Goal: Information Seeking & Learning: Learn about a topic

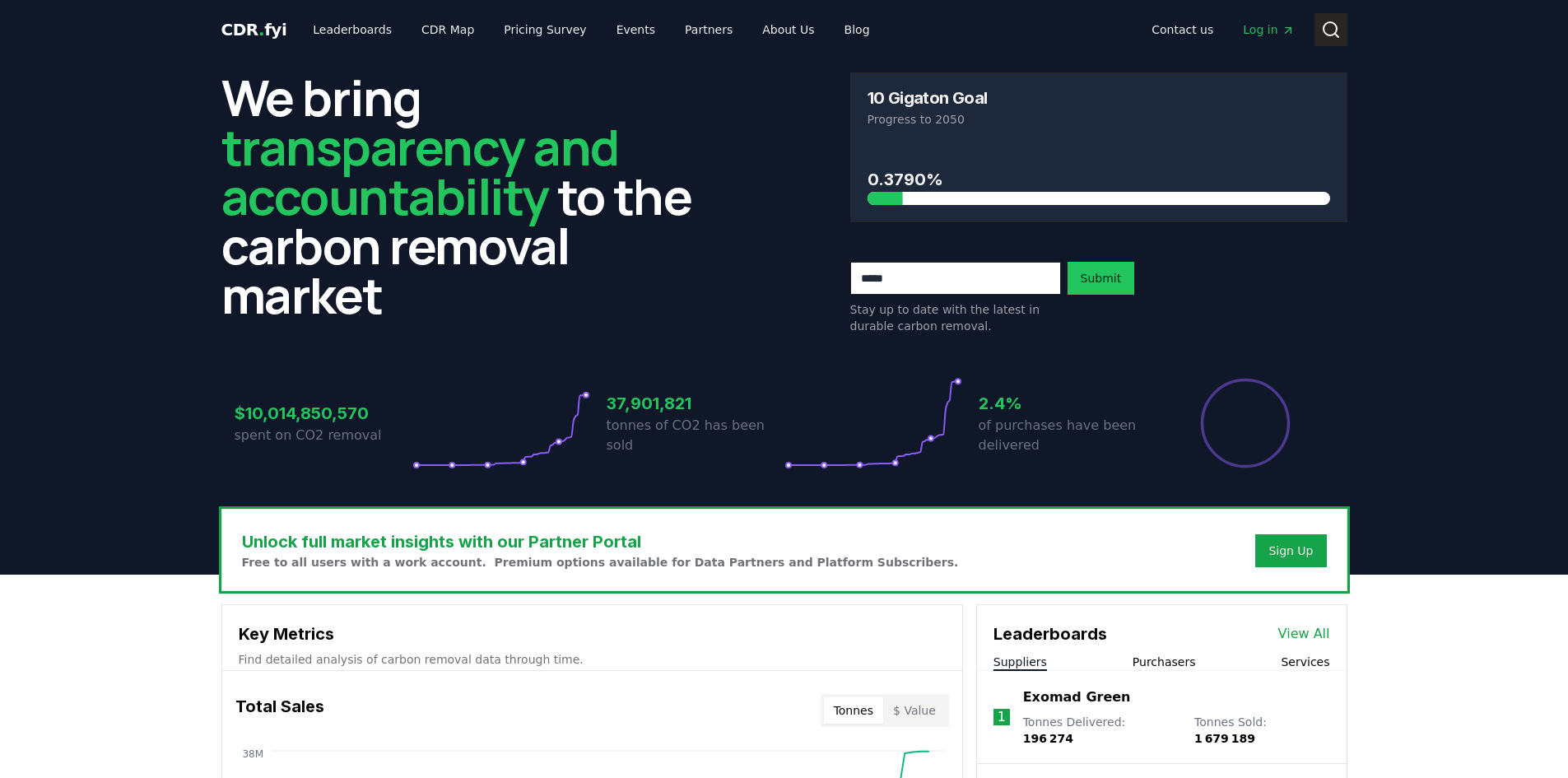
click at [1334, 31] on icon at bounding box center [1330, 29] width 19 height 19
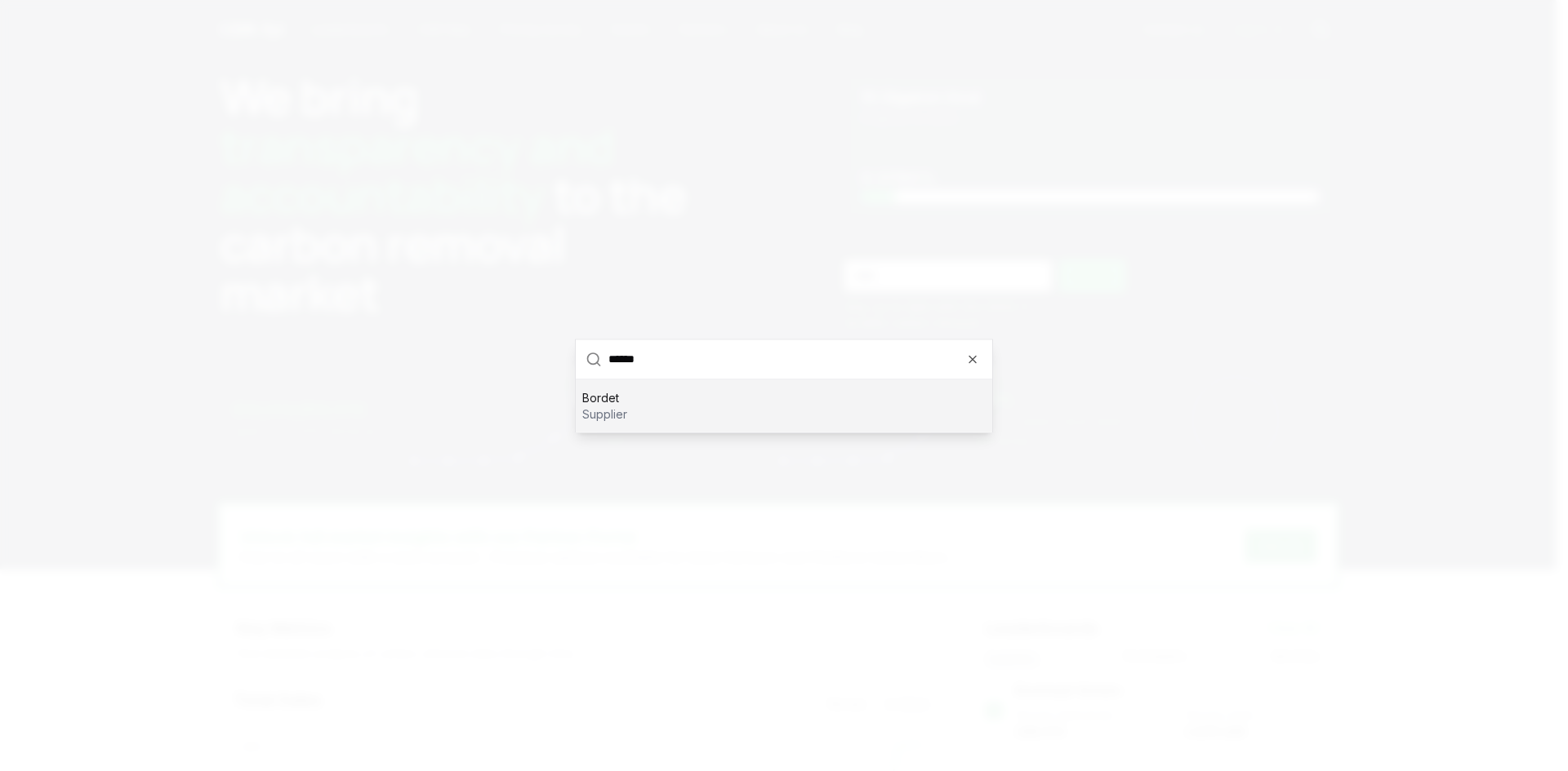
type input "******"
click at [600, 397] on p "Bordet" at bounding box center [604, 397] width 45 height 17
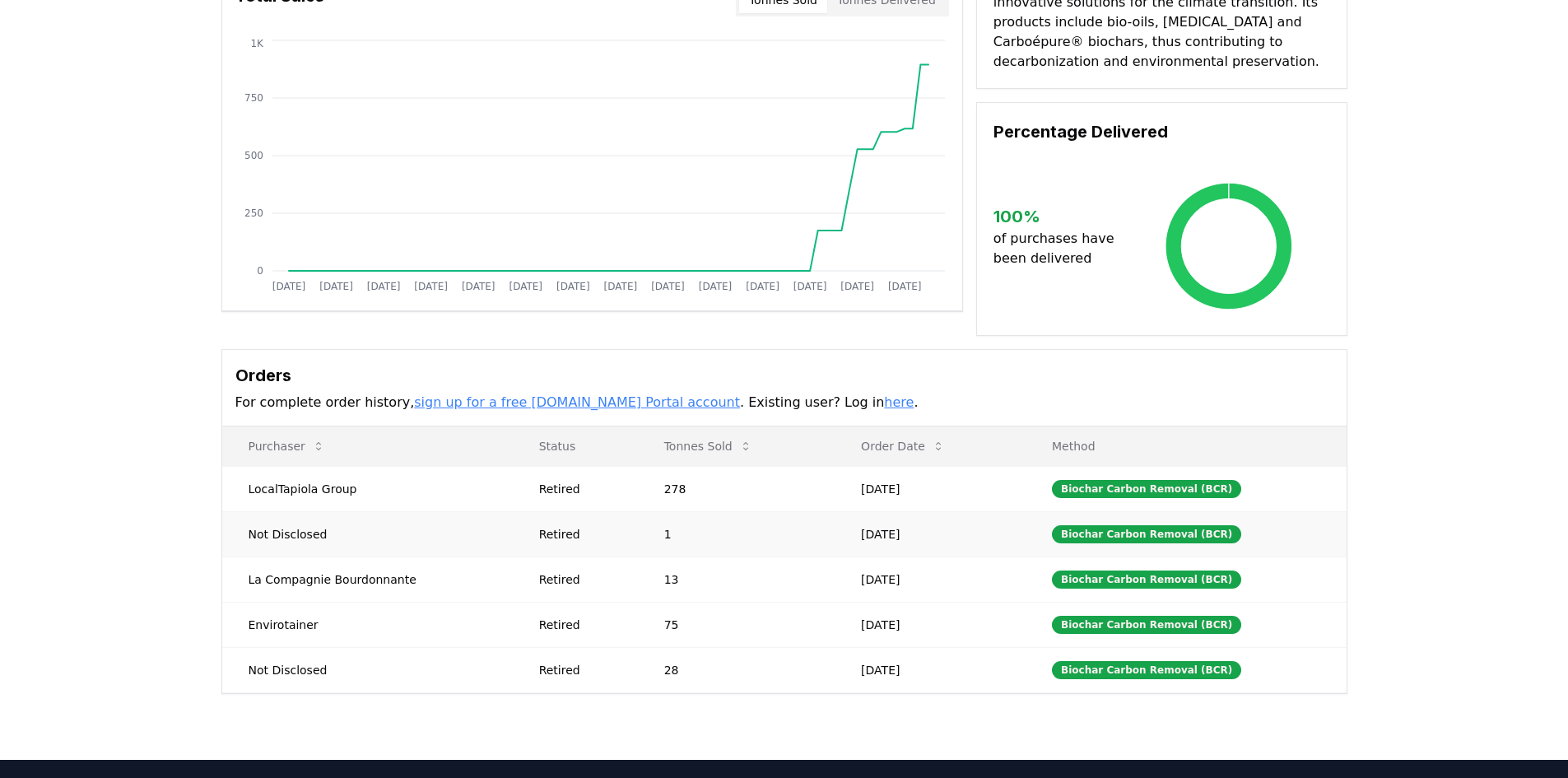
scroll to position [247, 0]
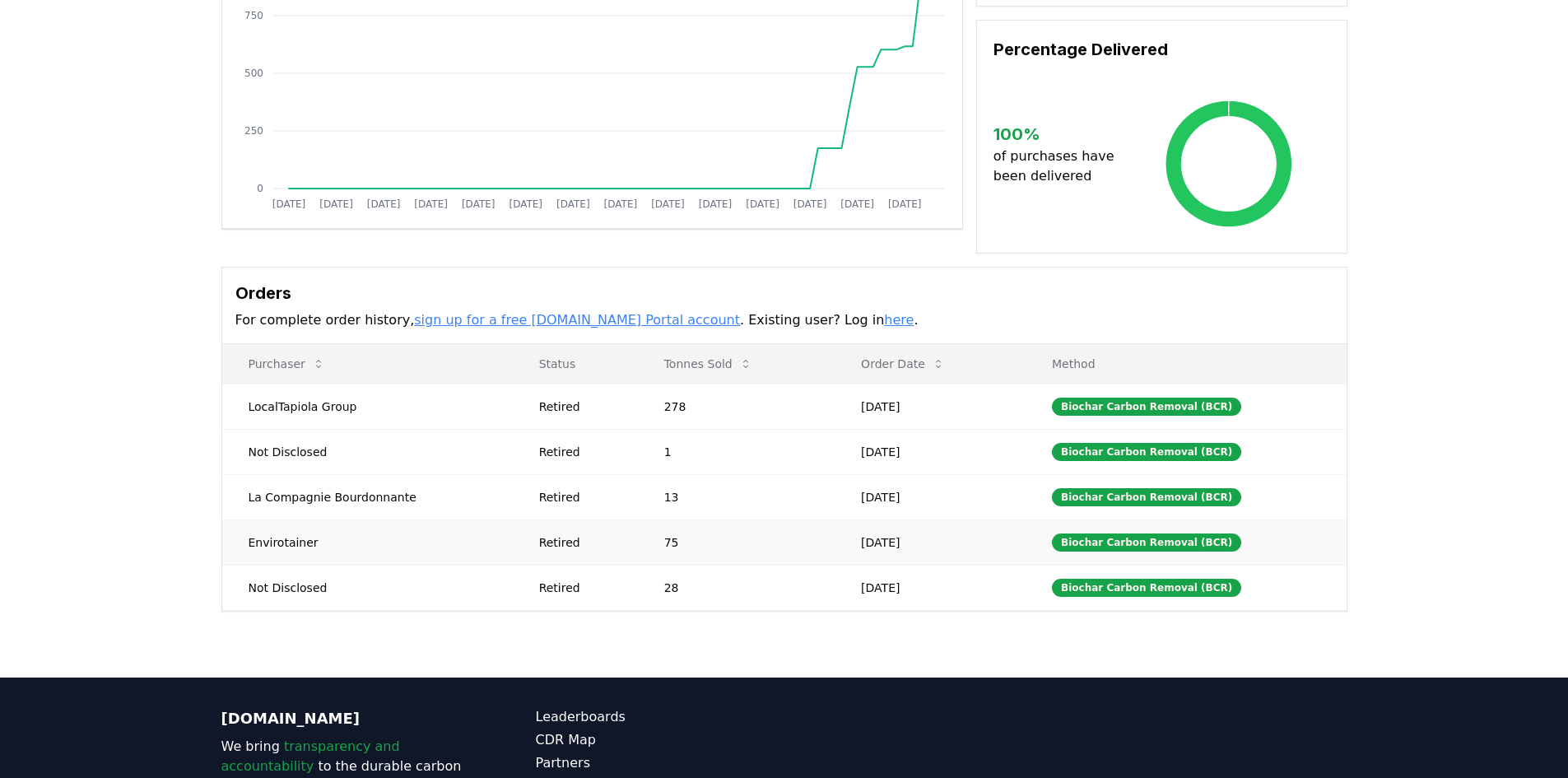
click at [264, 547] on td "Envirotainer" at bounding box center [367, 542] width 291 height 45
click at [559, 542] on div "Retired" at bounding box center [582, 543] width 85 height 17
click at [669, 549] on td "75" at bounding box center [736, 542] width 197 height 45
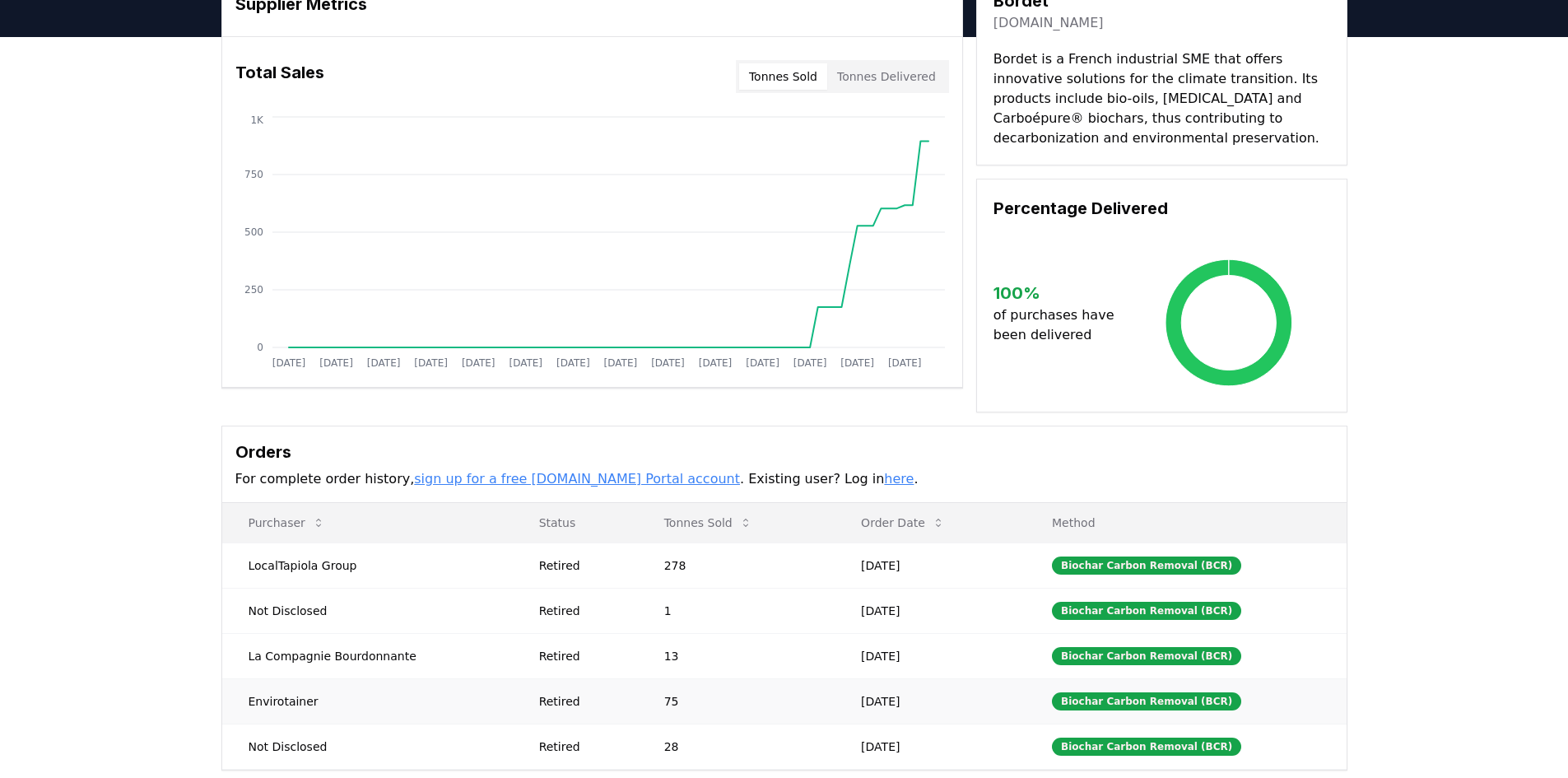
scroll to position [0, 0]
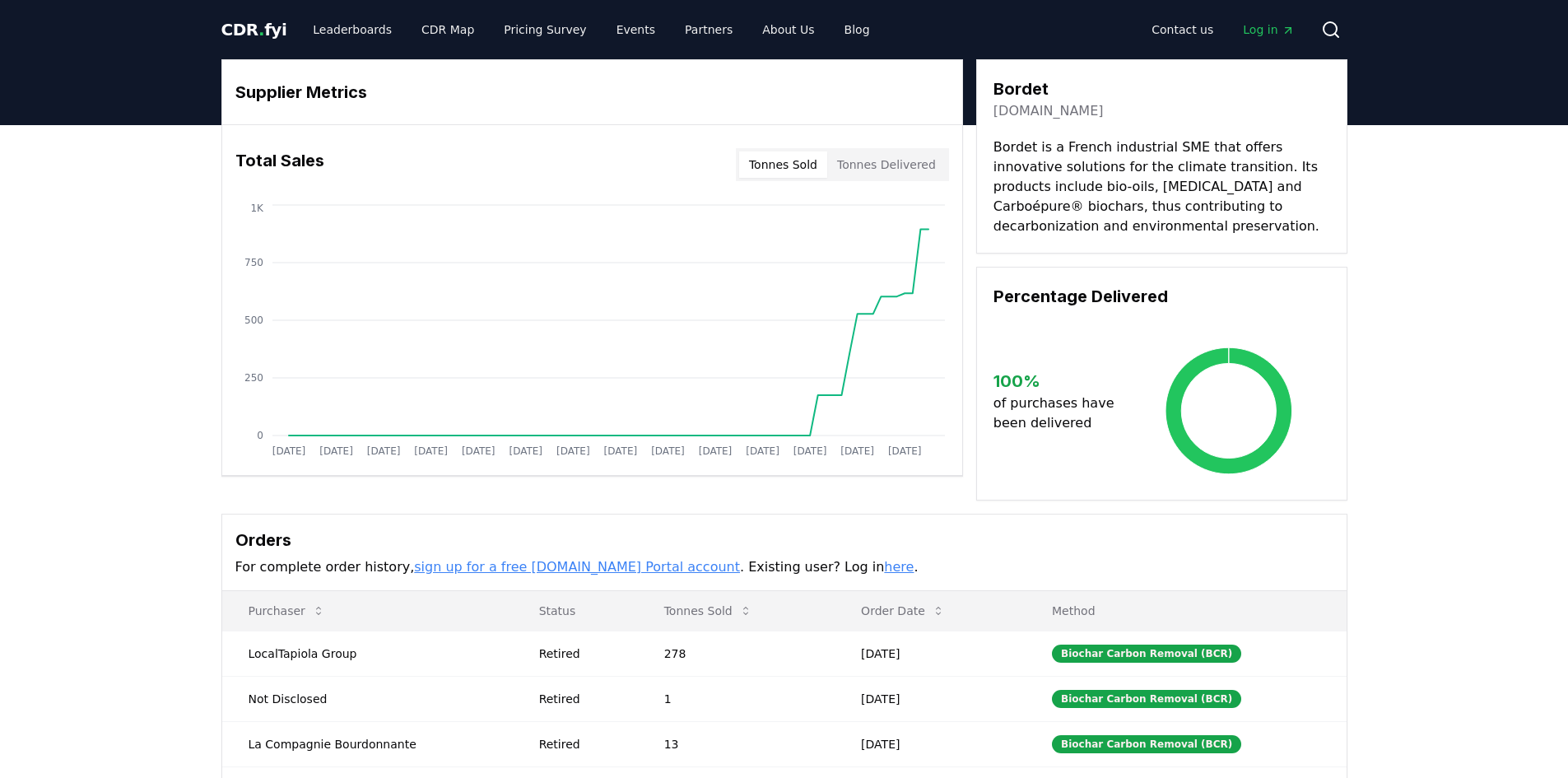
click at [901, 162] on button "Tonnes Delivered" at bounding box center [887, 165] width 118 height 26
click at [793, 163] on button "Tonnes Sold" at bounding box center [783, 165] width 88 height 26
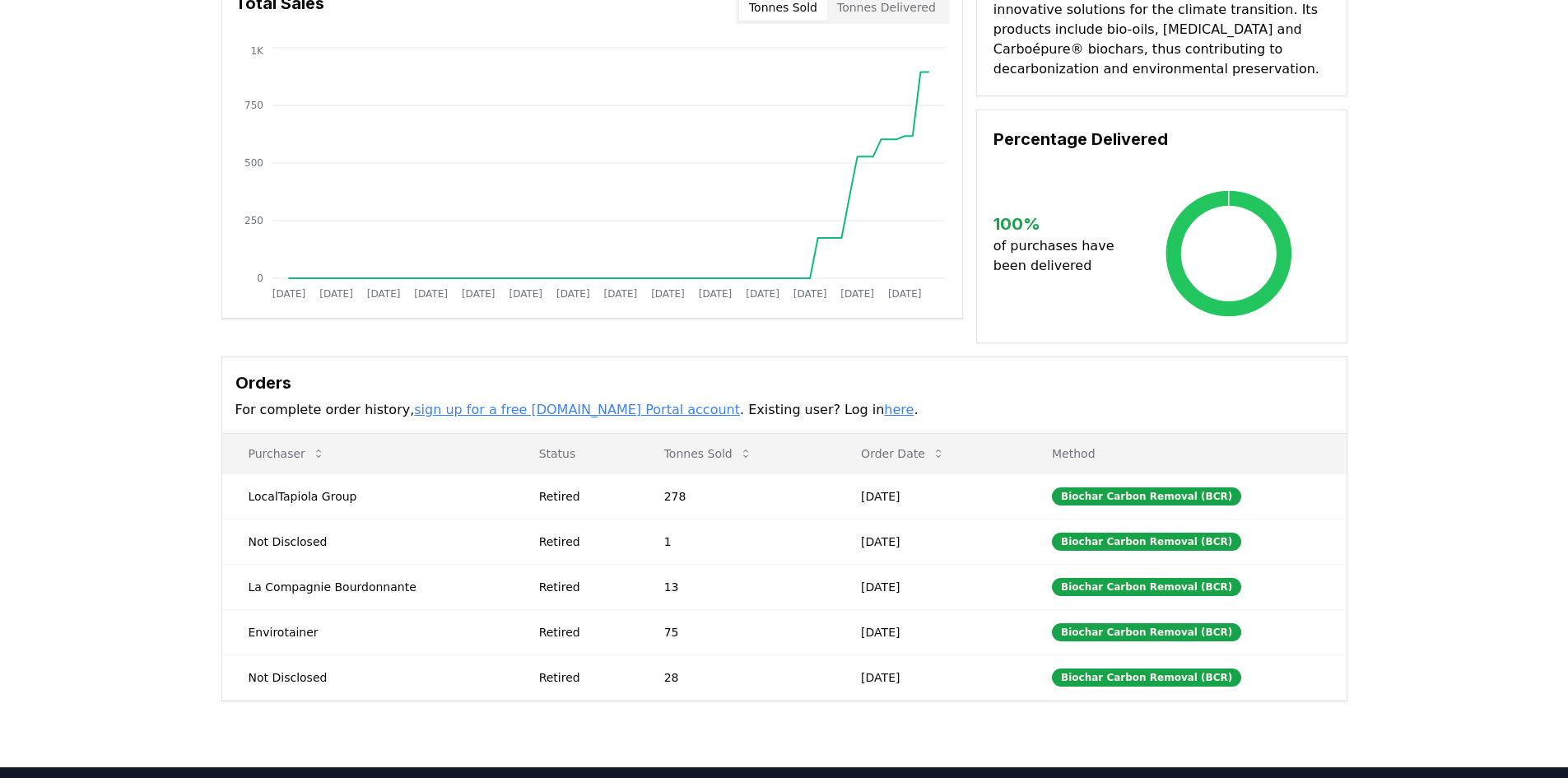
scroll to position [165, 0]
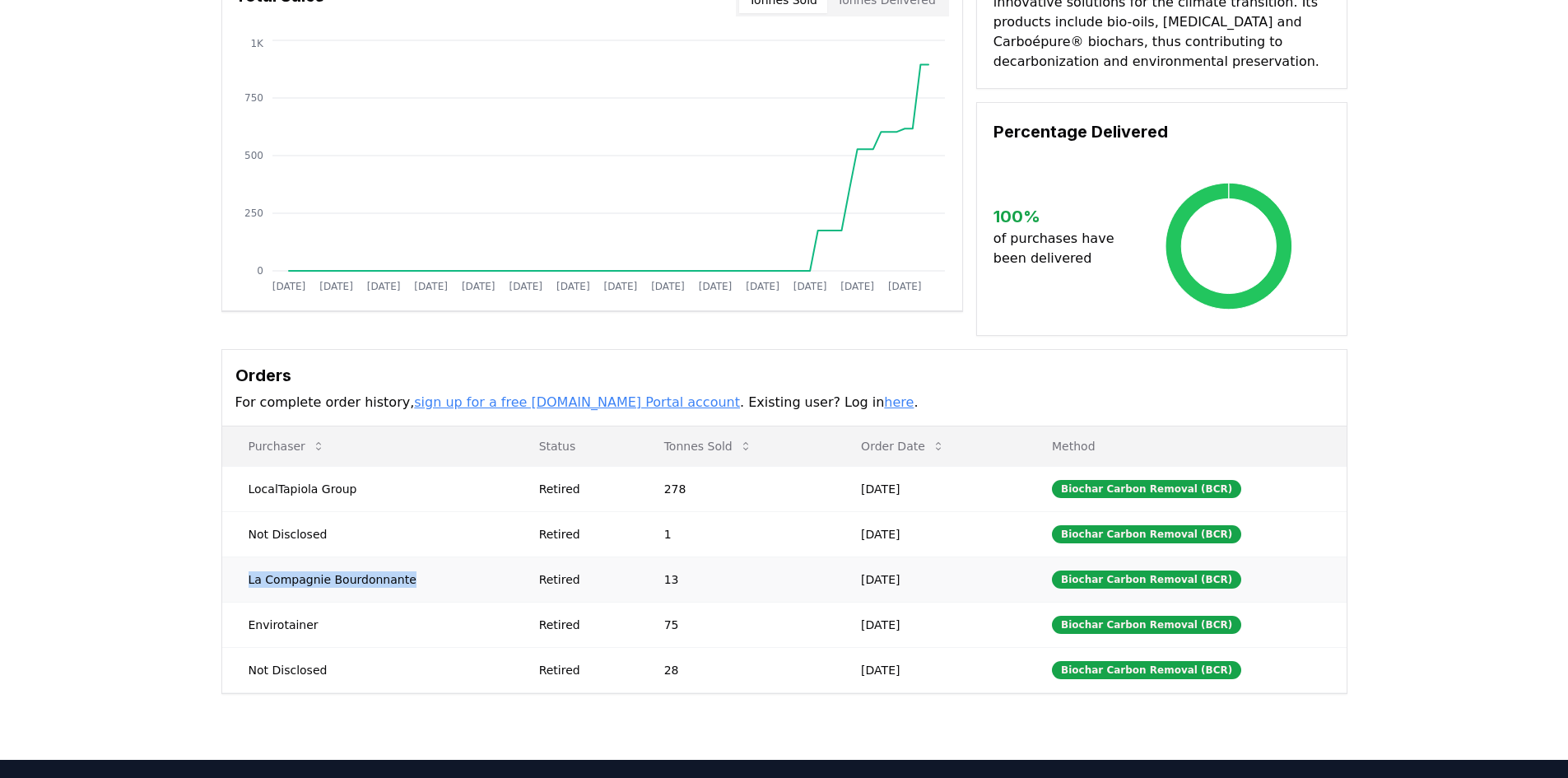
drag, startPoint x: 245, startPoint y: 581, endPoint x: 404, endPoint y: 589, distance: 159.2
click at [404, 589] on td "La Compagnie Bourdonnante" at bounding box center [367, 579] width 291 height 45
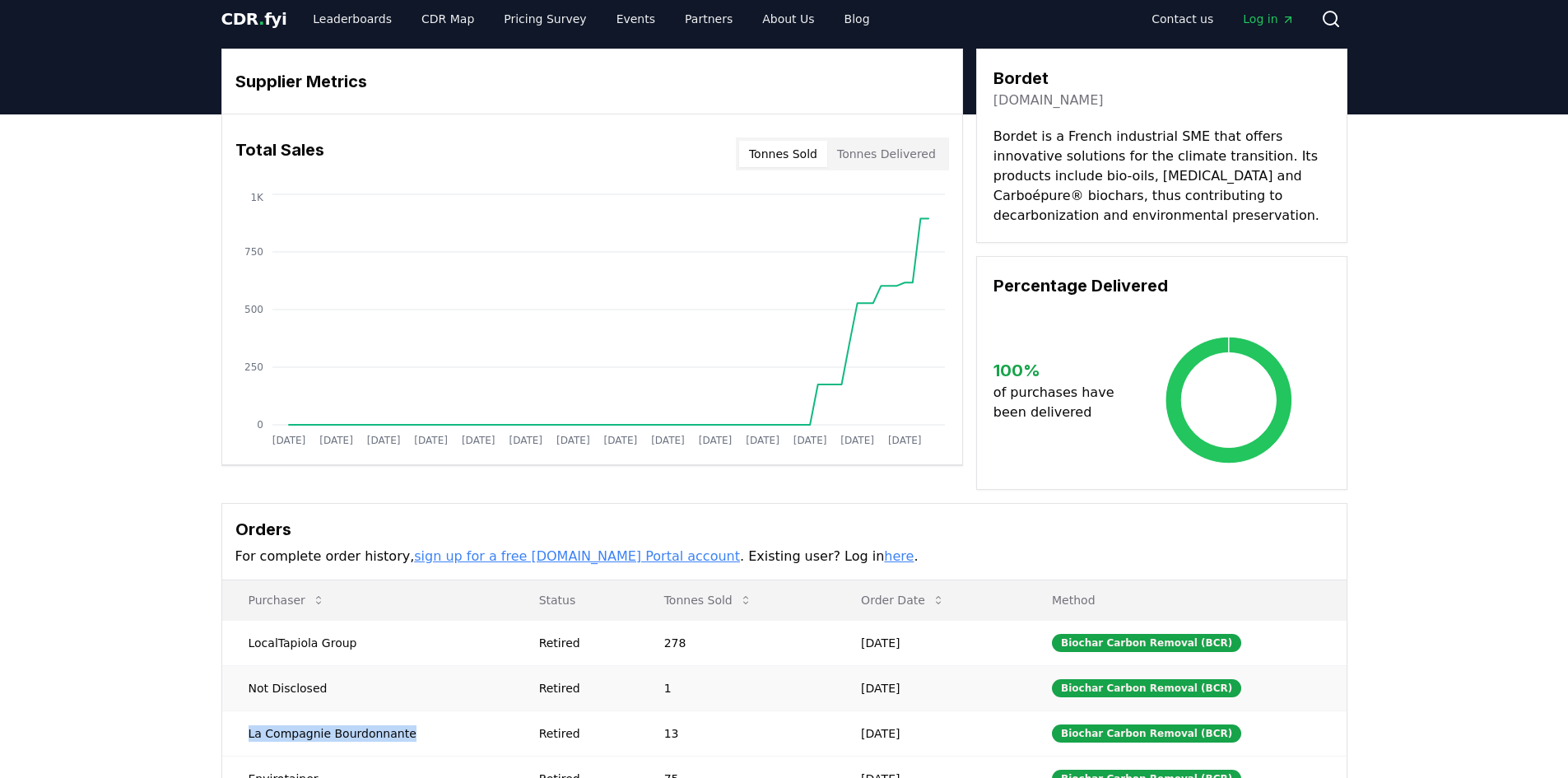
scroll to position [0, 0]
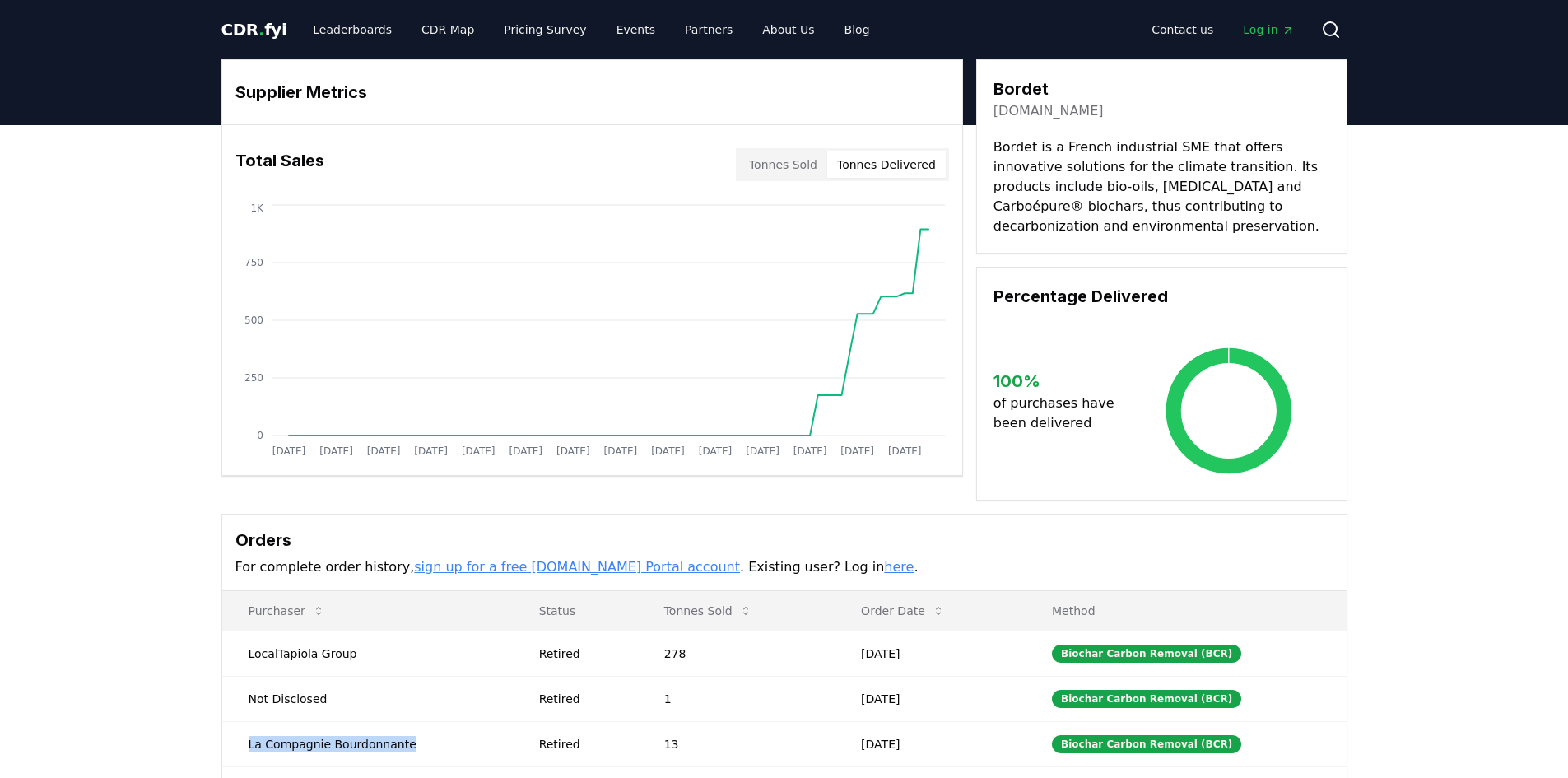
click at [902, 157] on button "Tonnes Delivered" at bounding box center [887, 165] width 118 height 26
click at [897, 165] on button "Tonnes Delivered" at bounding box center [887, 165] width 118 height 26
click at [806, 165] on button "Tonnes Sold" at bounding box center [783, 165] width 88 height 26
click at [807, 165] on button "Tonnes Sold" at bounding box center [783, 165] width 88 height 26
click at [867, 166] on button "Tonnes Delivered" at bounding box center [887, 165] width 118 height 26
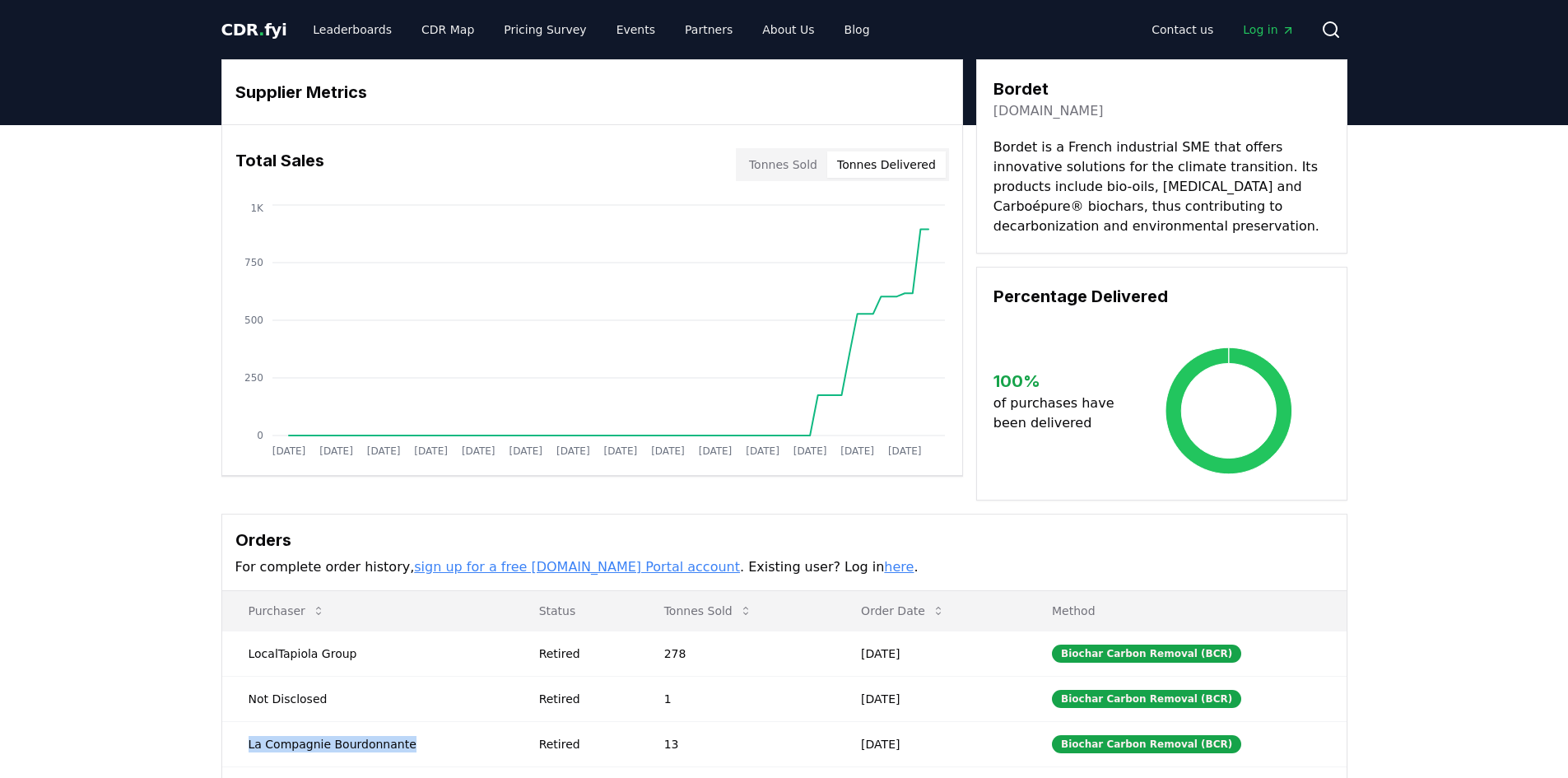
click at [786, 164] on button "Tonnes Sold" at bounding box center [783, 165] width 88 height 26
click at [893, 165] on button "Tonnes Delivered" at bounding box center [887, 165] width 118 height 26
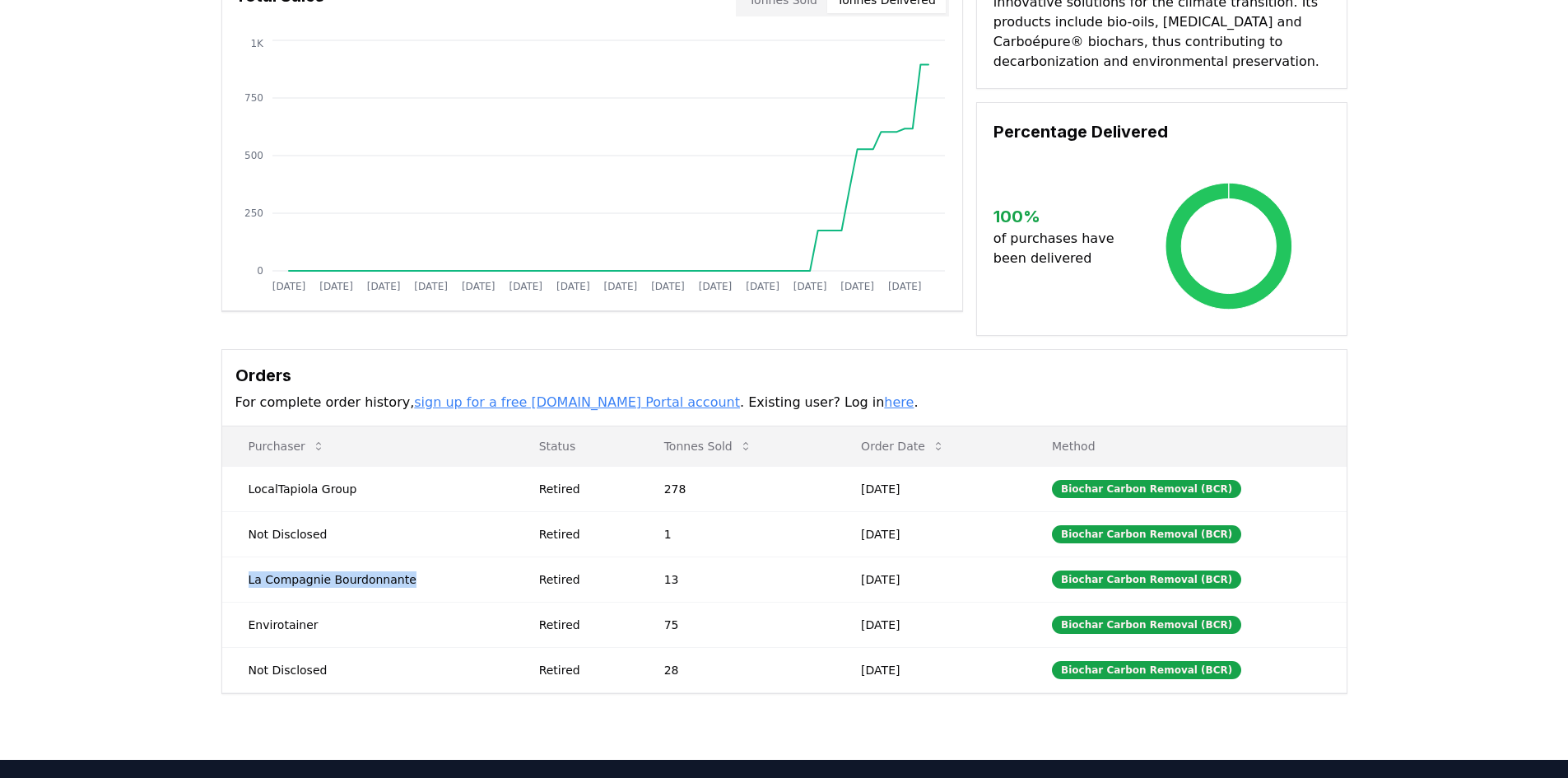
click at [884, 406] on link "here" at bounding box center [899, 402] width 30 height 16
